Goal: Information Seeking & Learning: Learn about a topic

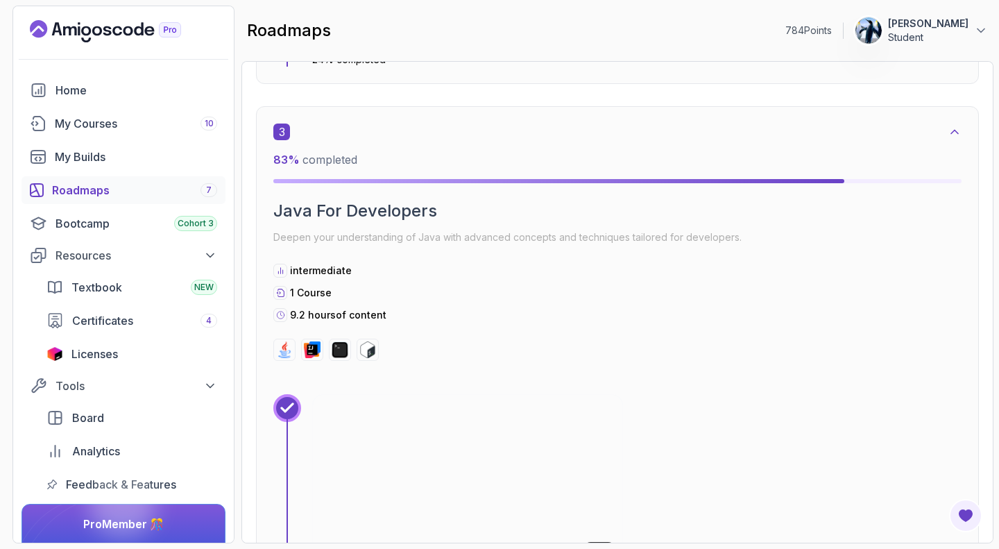
scroll to position [1444, 0]
